Goal: Book appointment/travel/reservation

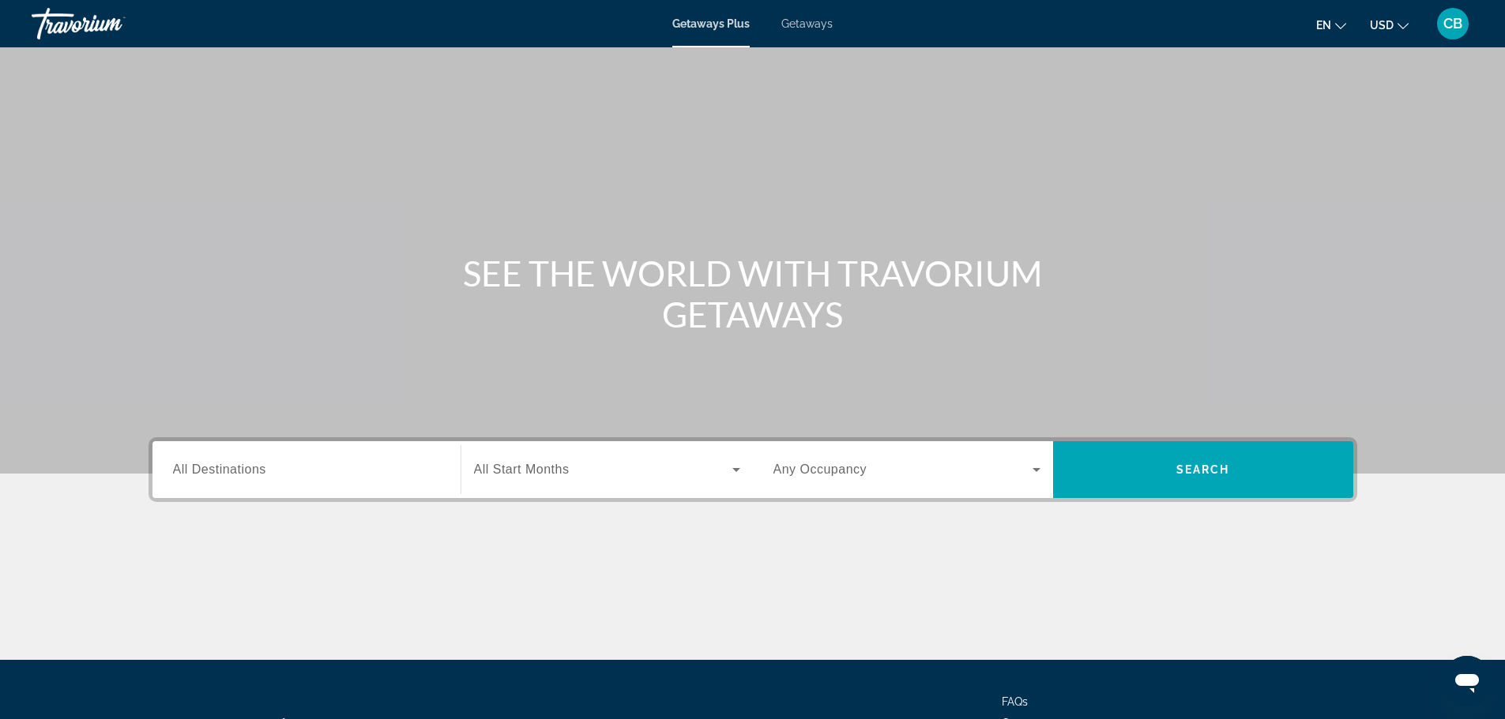
click at [520, 467] on span "All Start Months" at bounding box center [522, 469] width 96 height 13
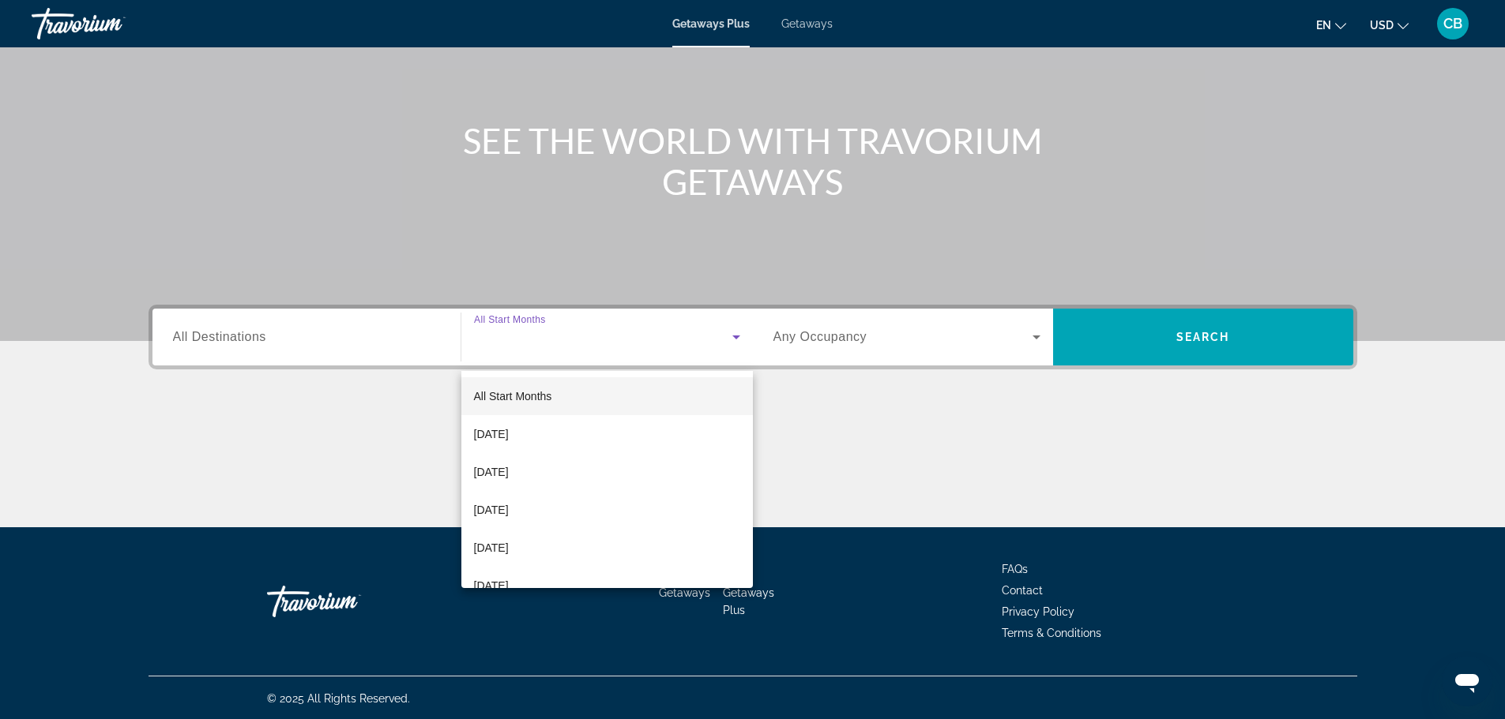
scroll to position [134, 0]
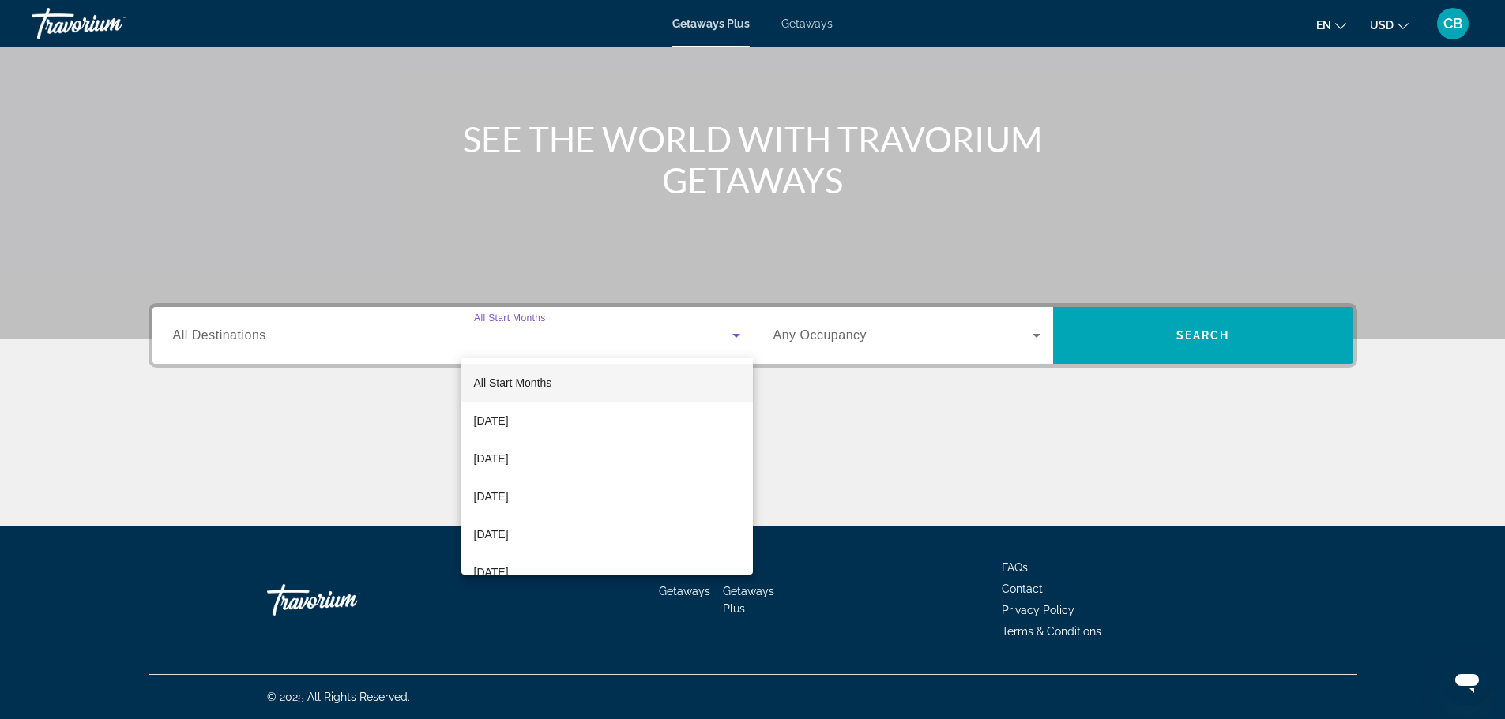
click at [546, 382] on span "All Start Months" at bounding box center [513, 383] width 78 height 13
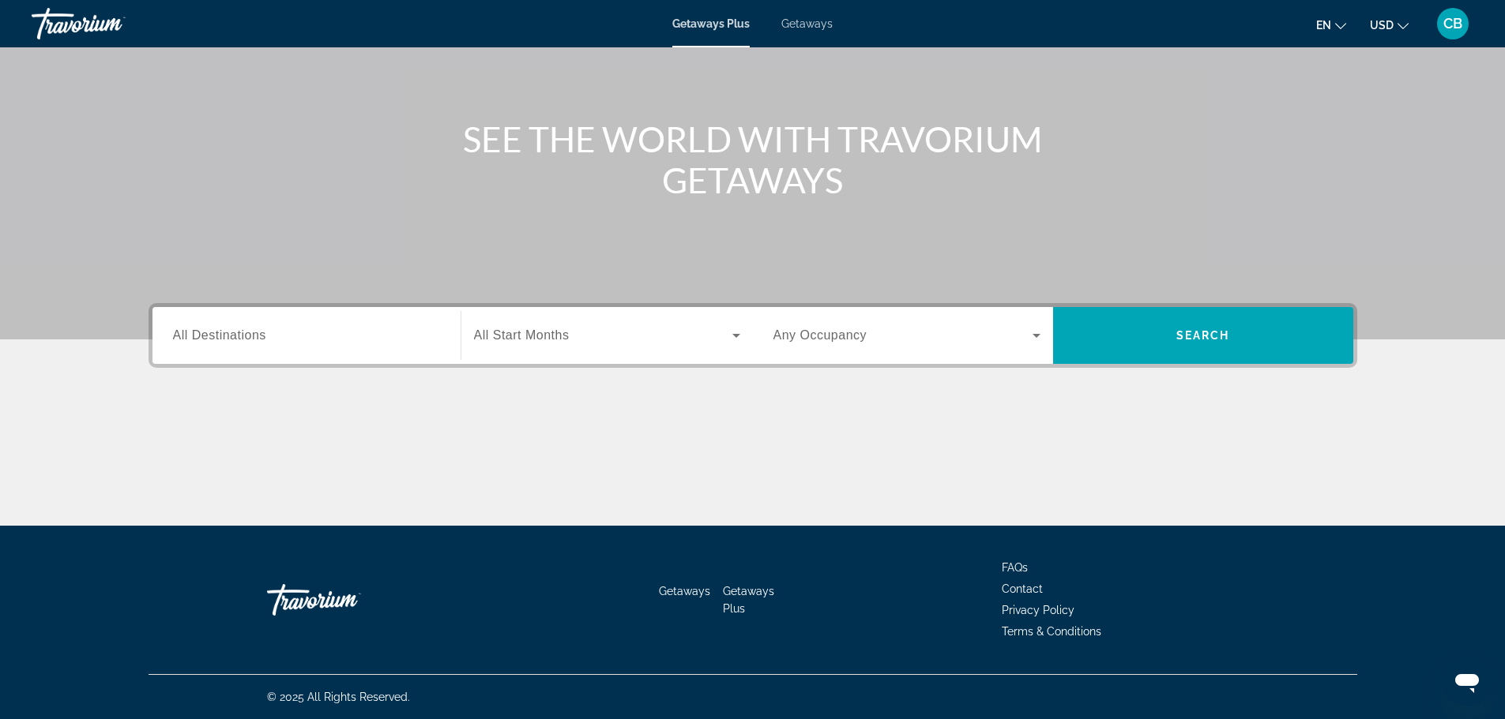
click at [332, 325] on div "Search widget" at bounding box center [306, 336] width 267 height 45
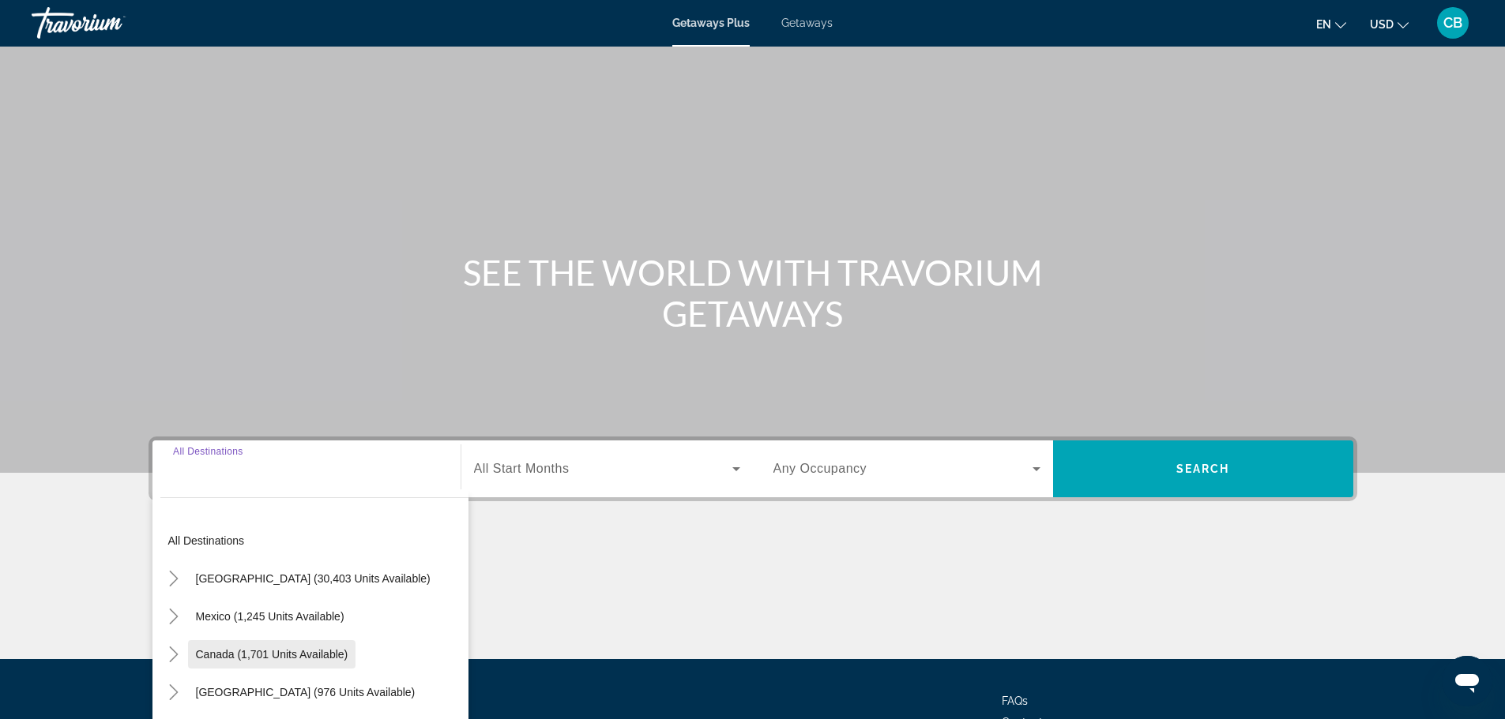
scroll to position [0, 0]
click at [330, 580] on span "[GEOGRAPHIC_DATA] (30,403 units available)" at bounding box center [313, 579] width 235 height 13
type input "**********"
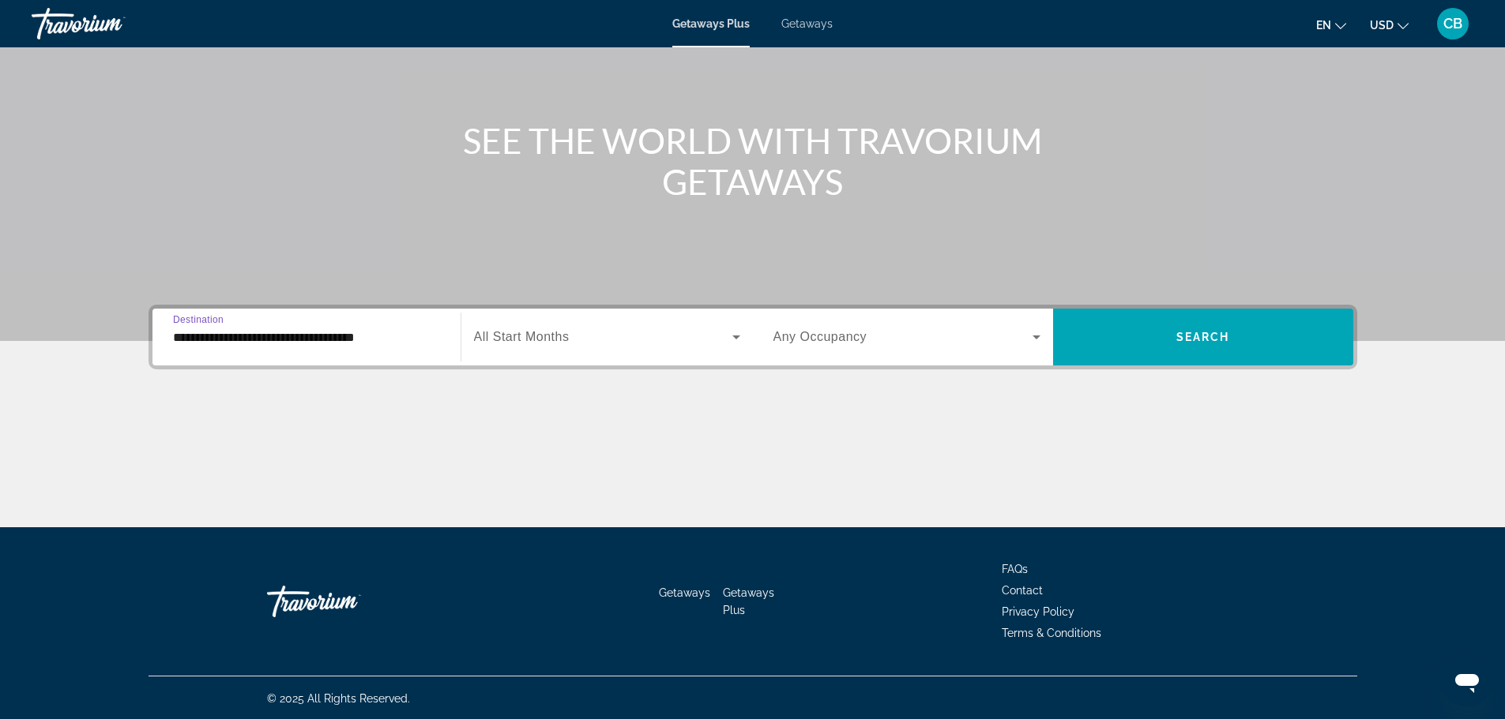
scroll to position [134, 0]
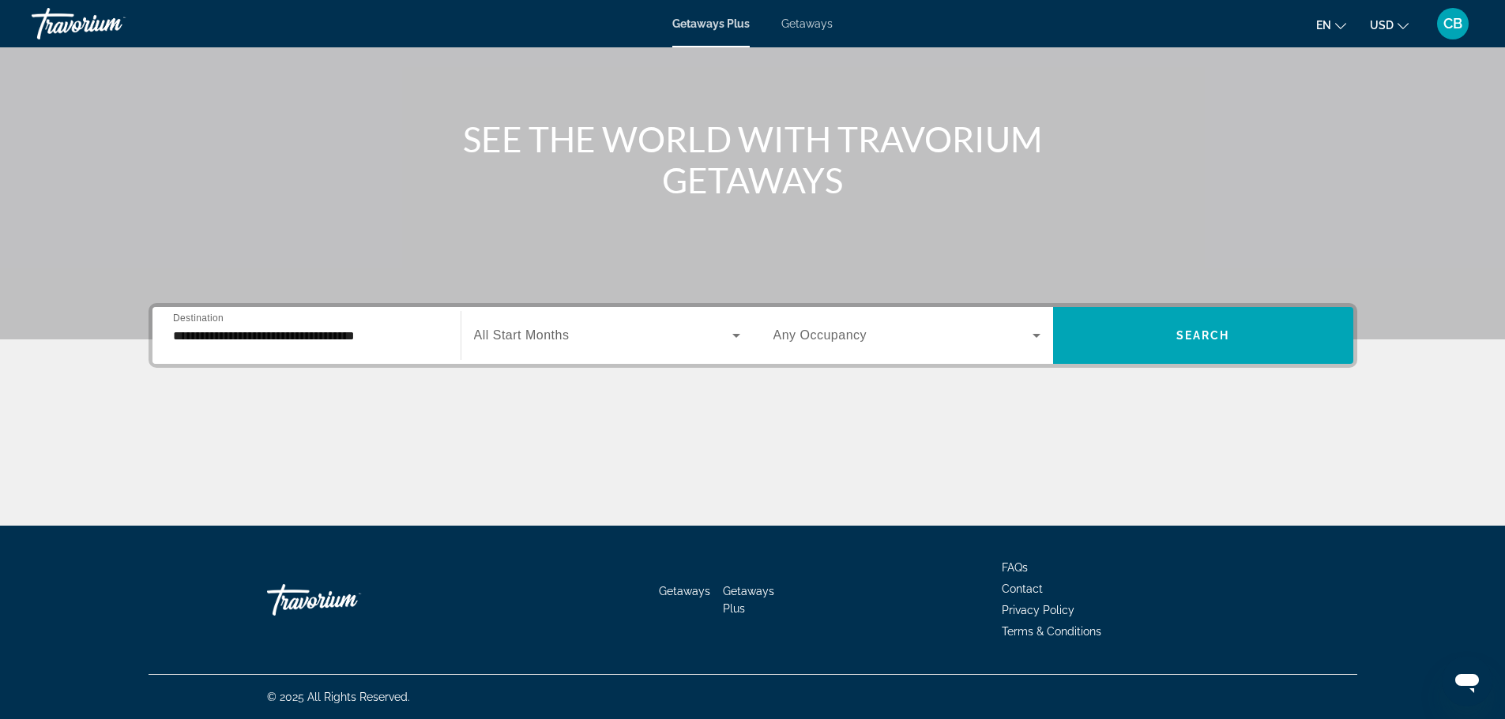
click at [583, 351] on div "Search widget" at bounding box center [607, 336] width 266 height 44
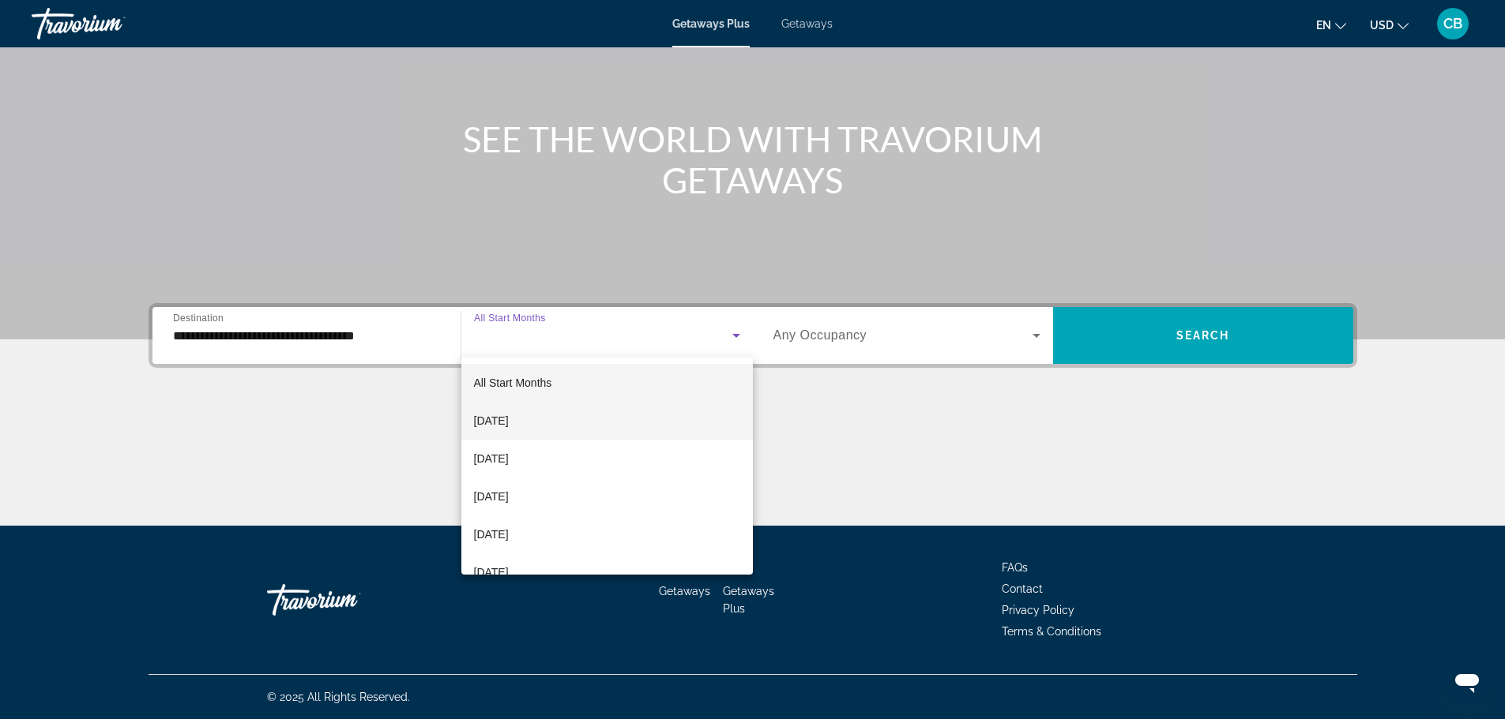
click at [533, 435] on mat-option "[DATE]" at bounding box center [606, 421] width 291 height 38
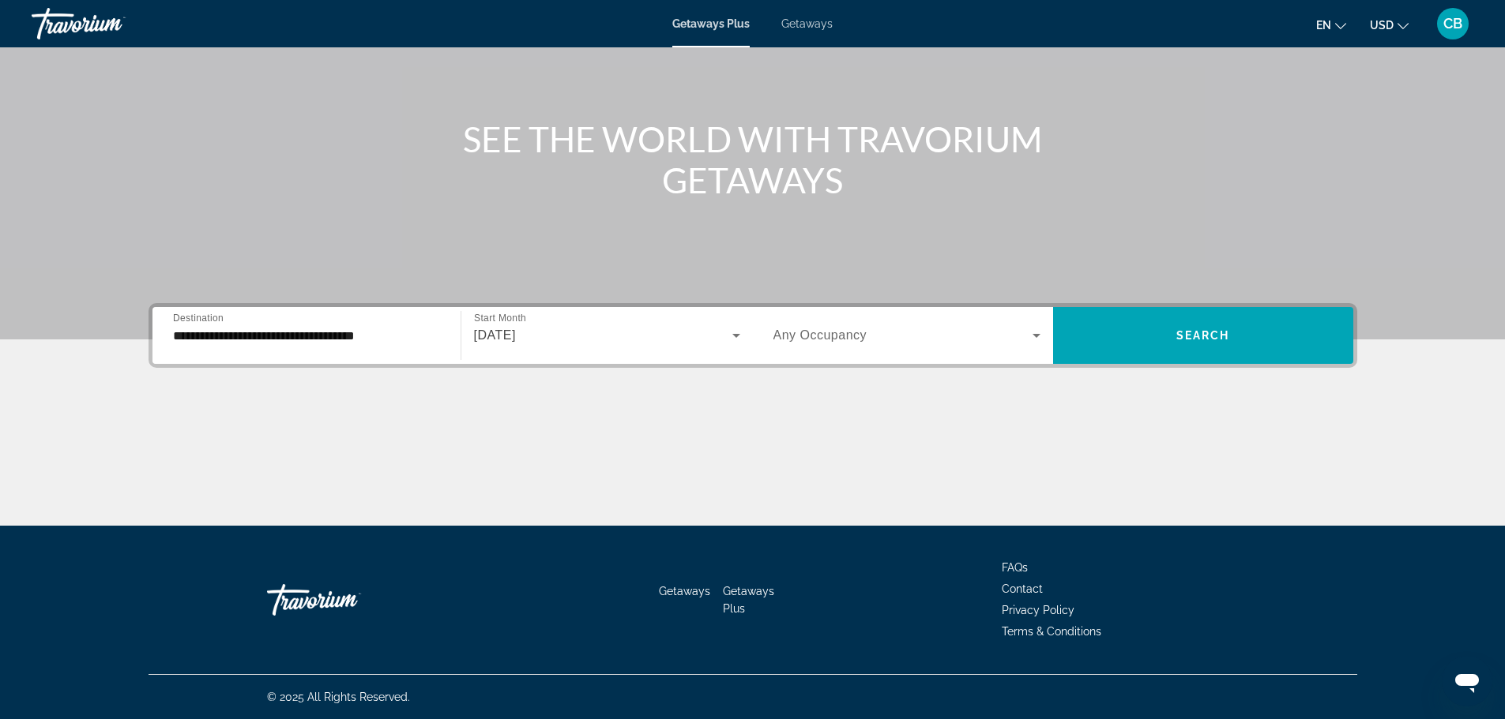
click at [868, 325] on div "Search widget" at bounding box center [906, 336] width 267 height 44
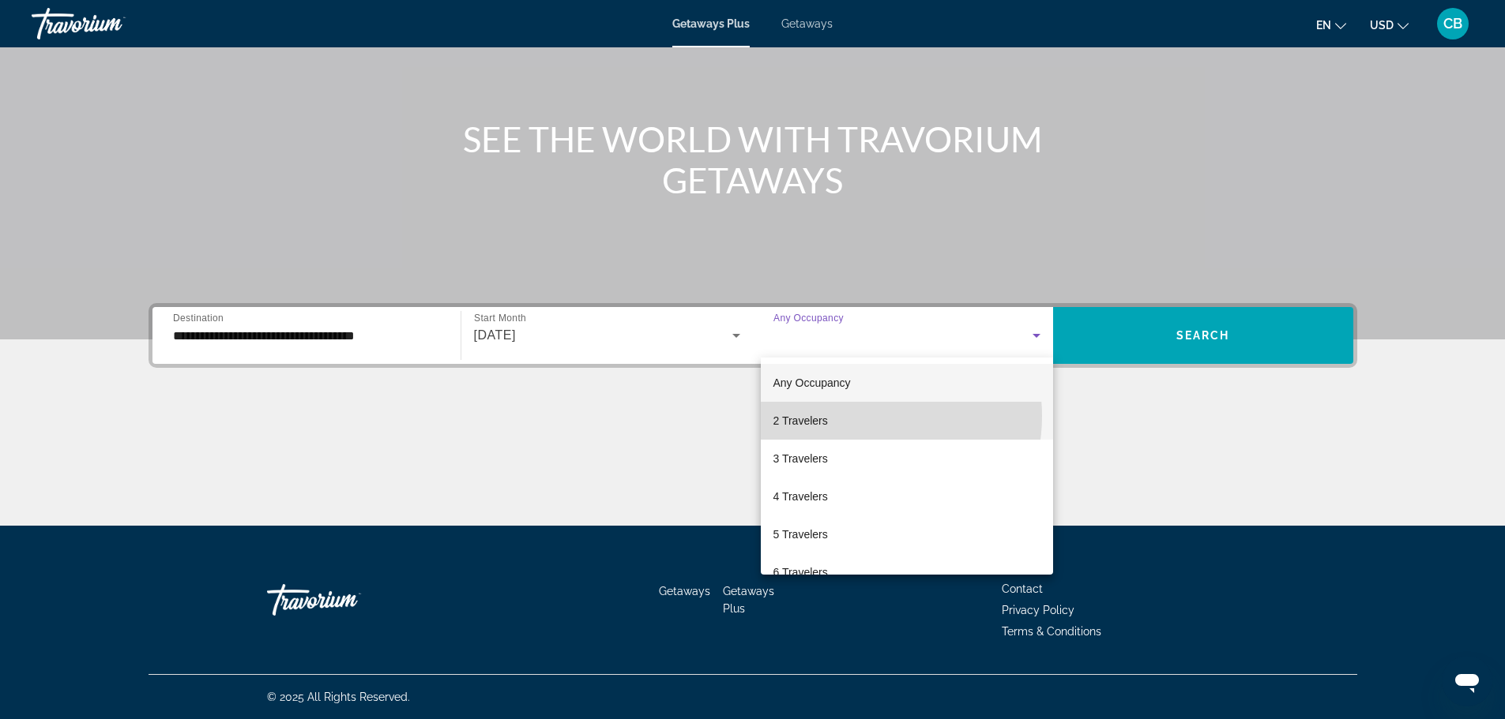
click at [856, 416] on mat-option "2 Travelers" at bounding box center [907, 421] width 292 height 38
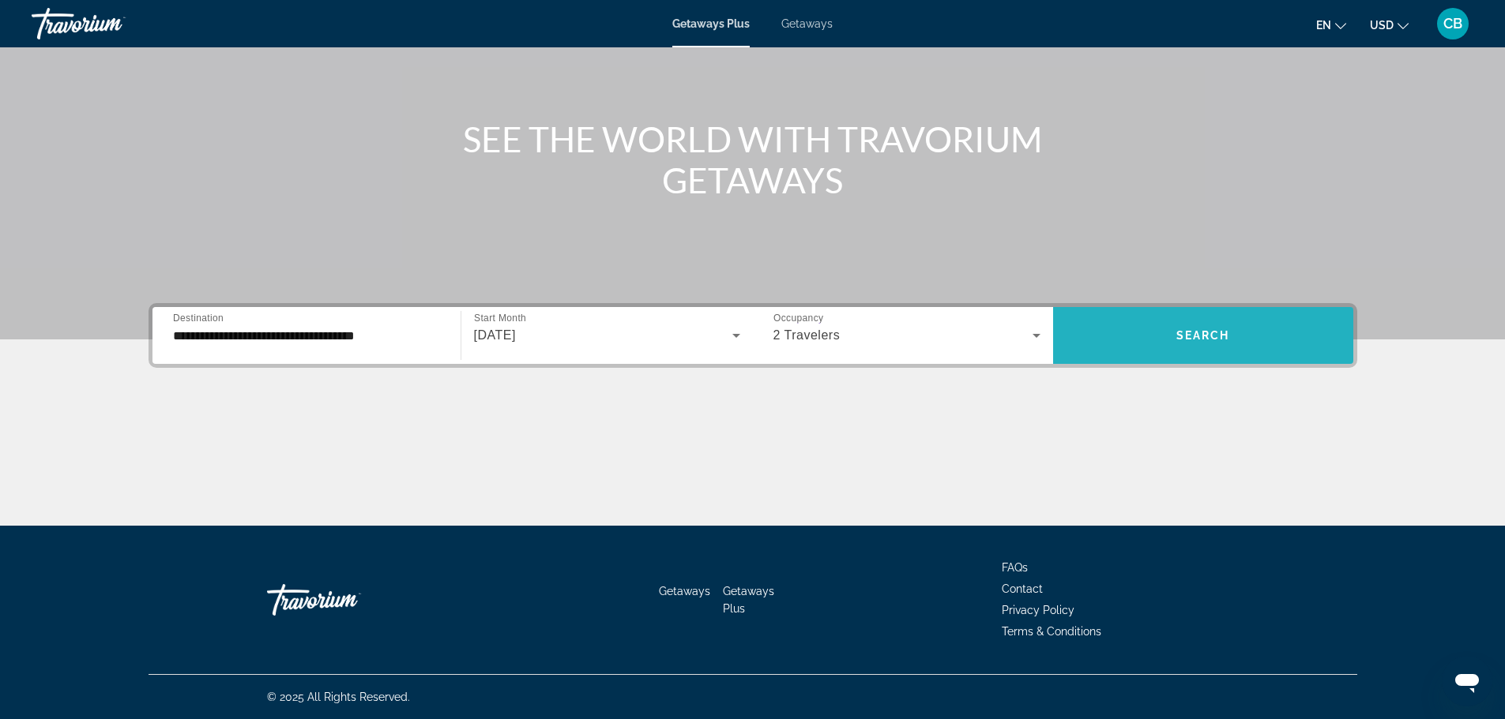
click at [1242, 349] on span "Search widget" at bounding box center [1203, 336] width 300 height 38
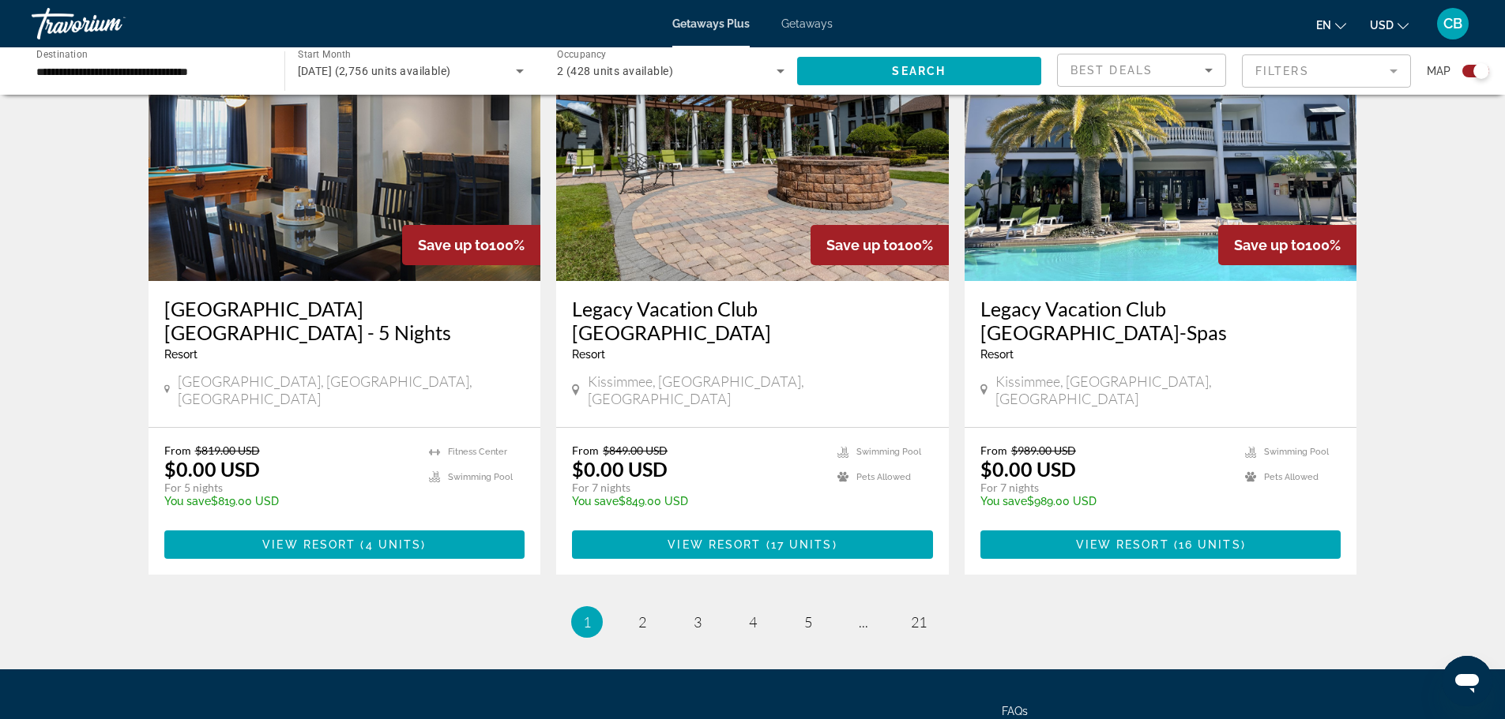
scroll to position [2372, 0]
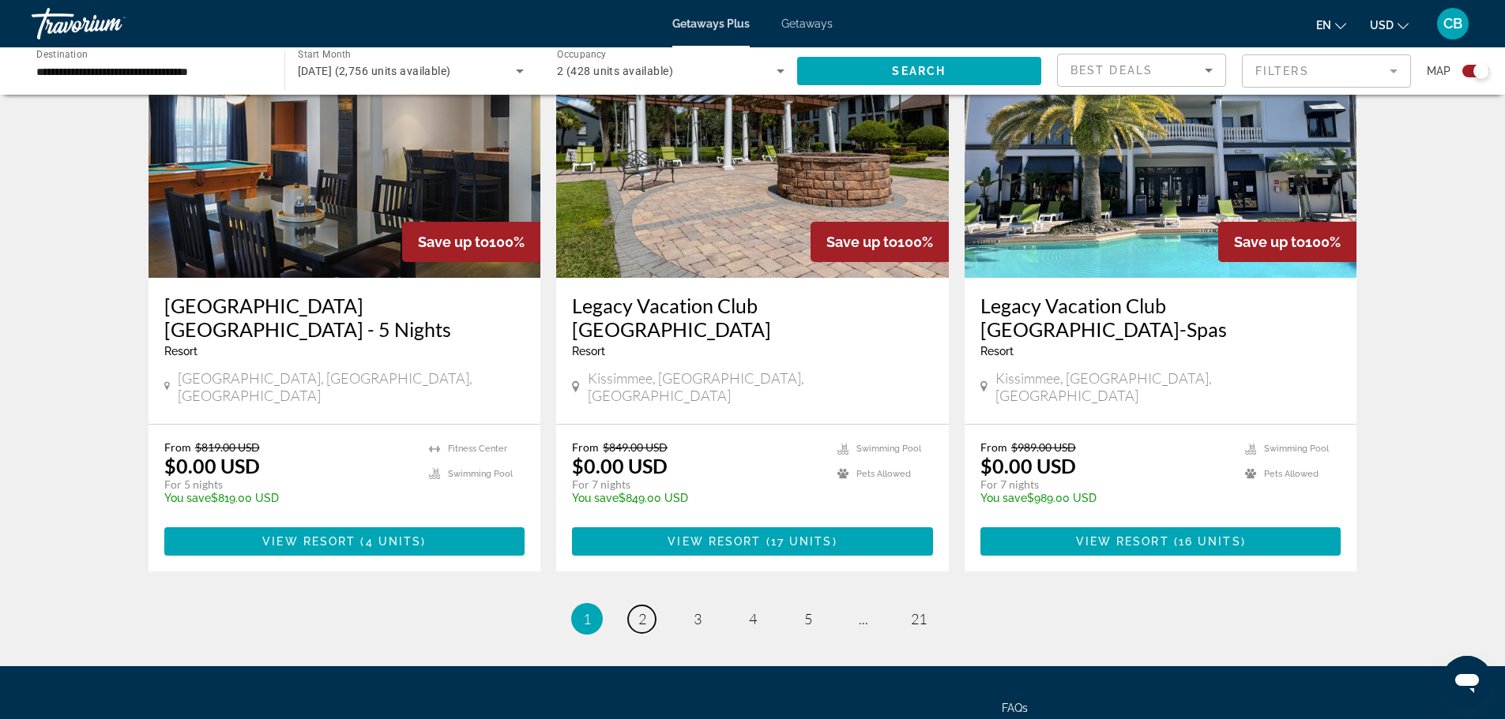
click at [635, 606] on link "page 2" at bounding box center [642, 620] width 28 height 28
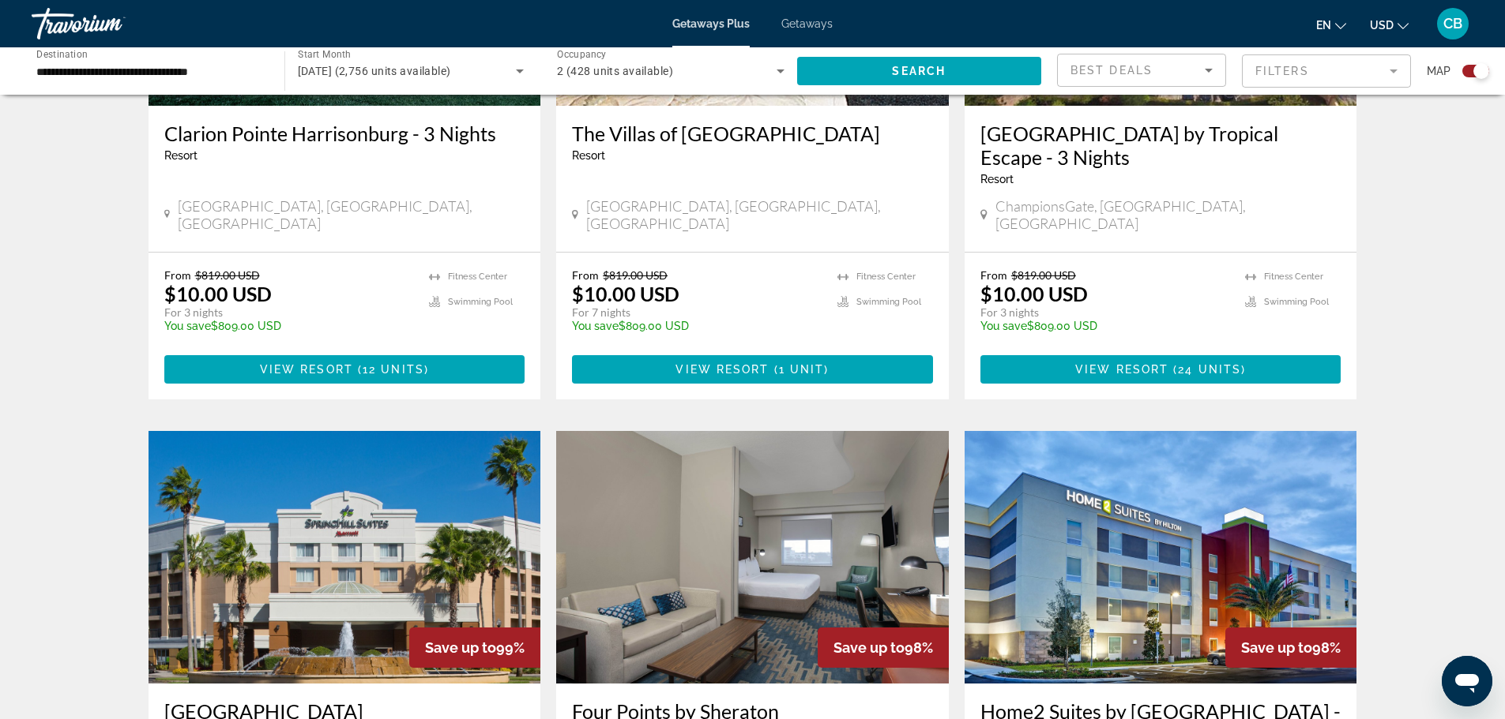
scroll to position [1422, 0]
